Goal: Task Accomplishment & Management: Complete application form

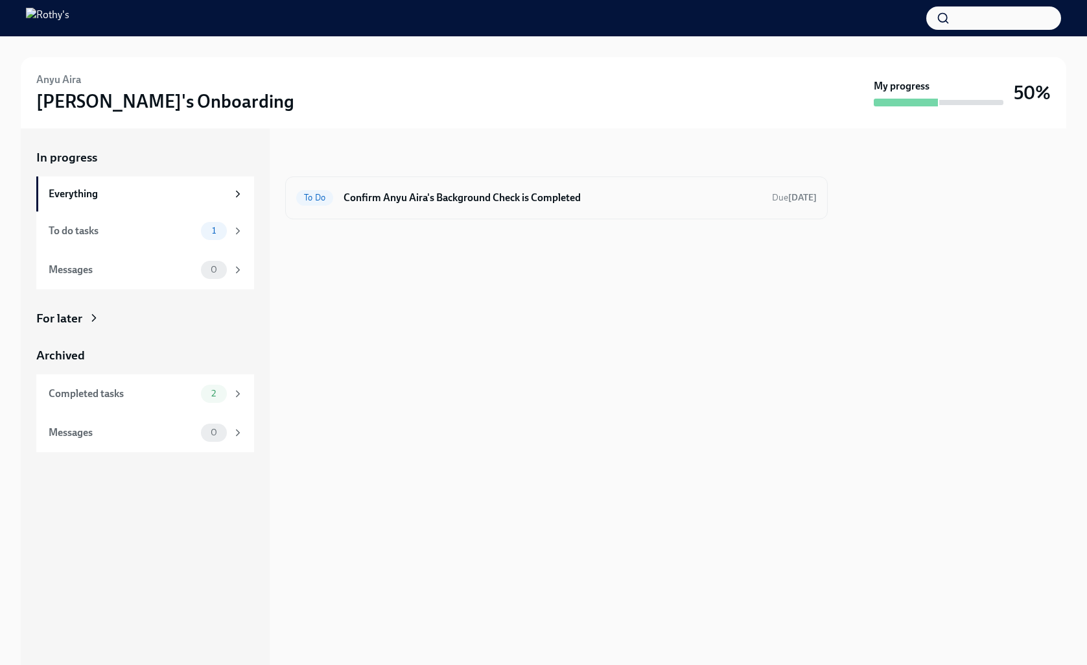
click at [504, 196] on h6 "Confirm Anyu Aira's Background Check is Completed" at bounding box center [553, 198] width 418 height 14
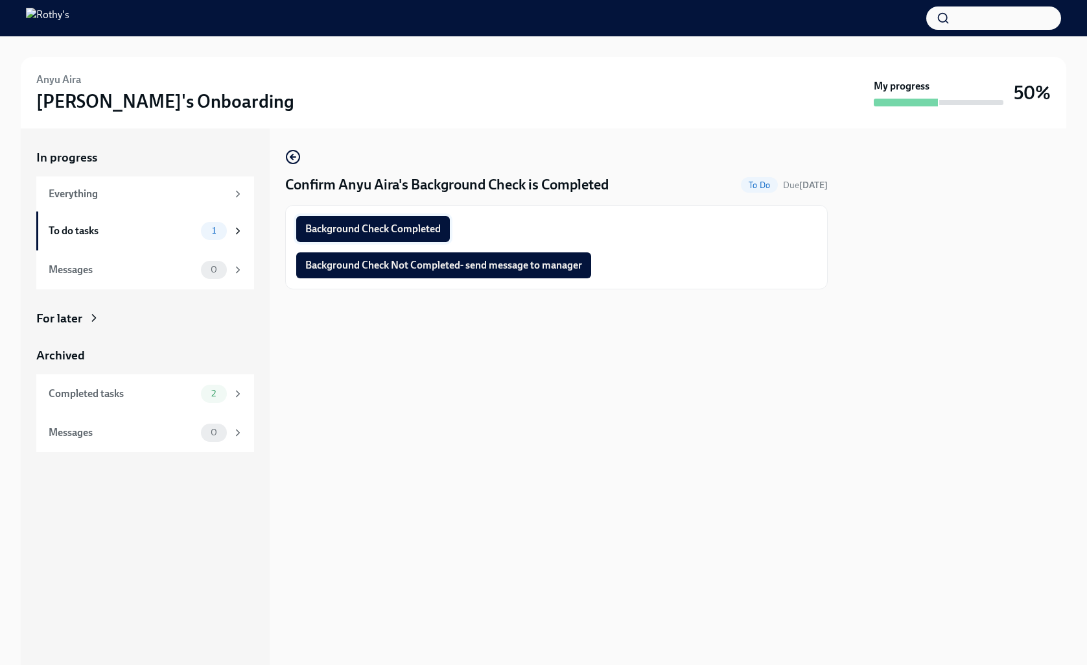
click at [417, 234] on span "Background Check Completed" at bounding box center [372, 228] width 135 height 13
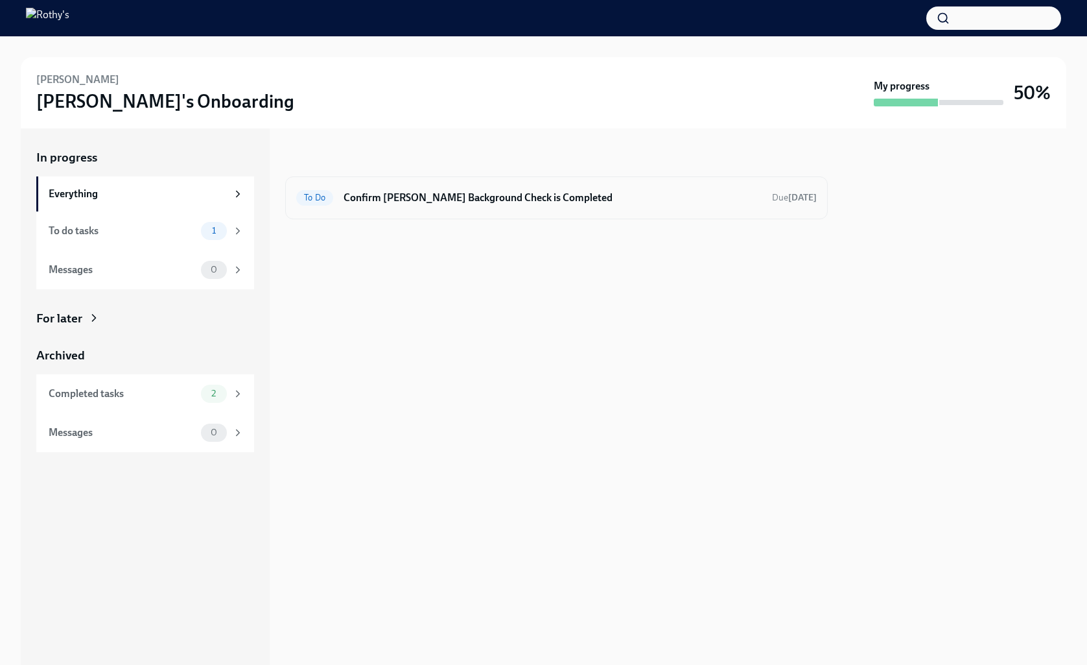
click at [493, 191] on h6 "Confirm [PERSON_NAME] Background Check is Completed" at bounding box center [553, 198] width 418 height 14
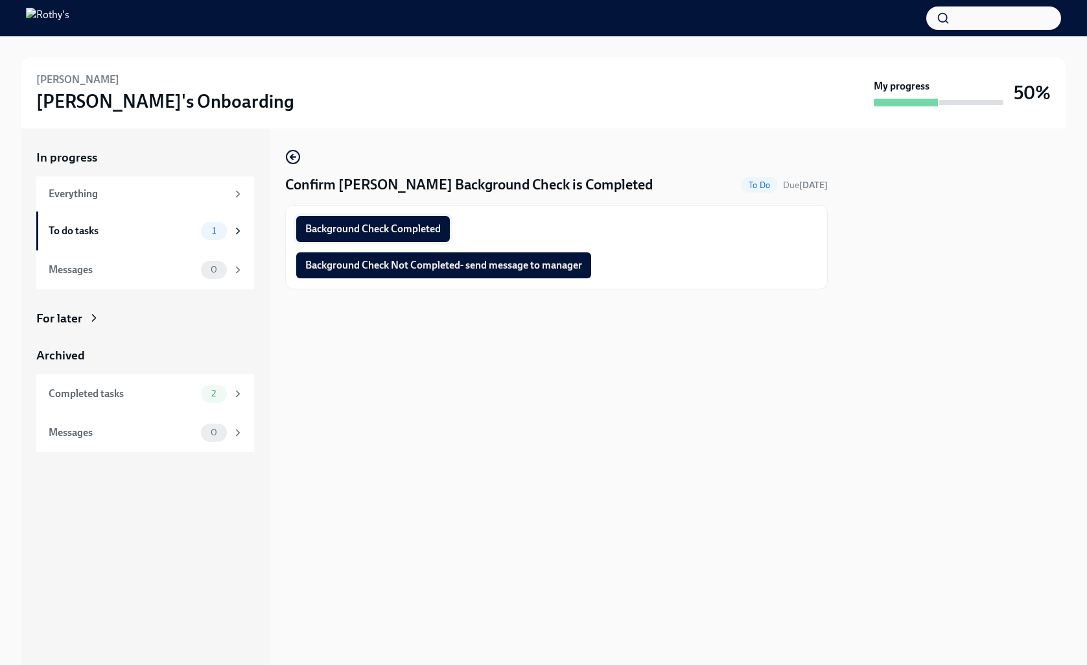
click at [411, 227] on span "Background Check Completed" at bounding box center [372, 228] width 135 height 13
